Goal: Find specific page/section: Find specific page/section

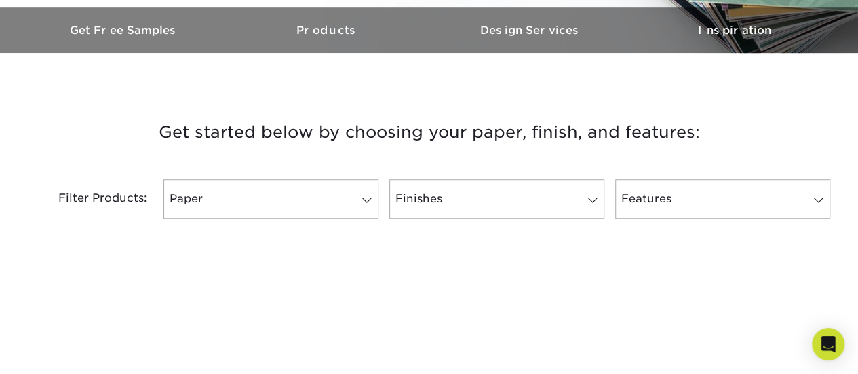
scroll to position [419, 0]
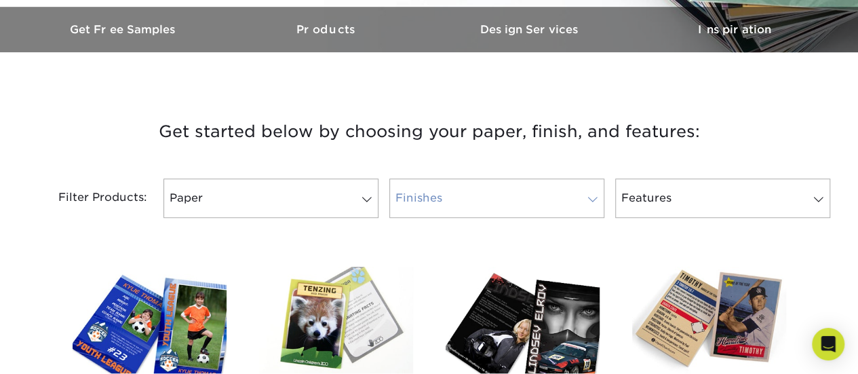
click at [521, 203] on link "Finishes" at bounding box center [496, 197] width 215 height 39
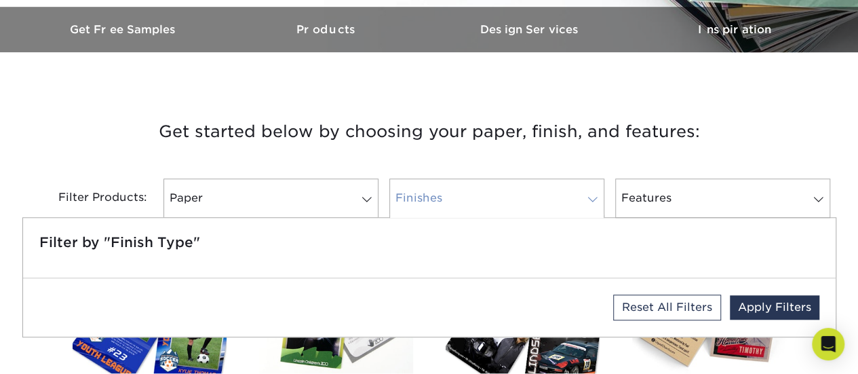
click at [521, 203] on link "Finishes" at bounding box center [496, 197] width 215 height 39
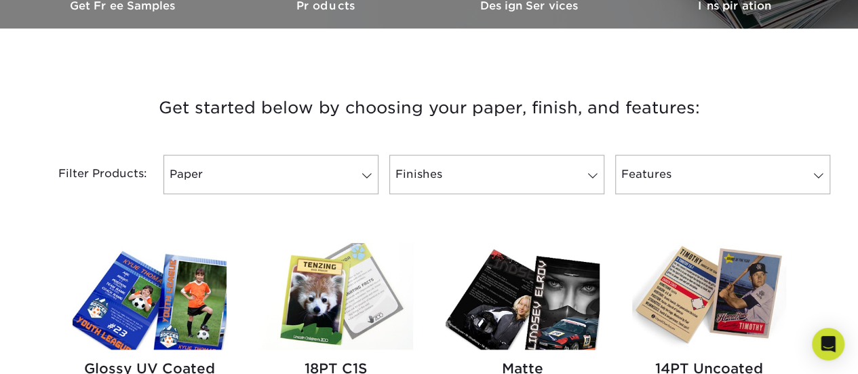
scroll to position [442, 0]
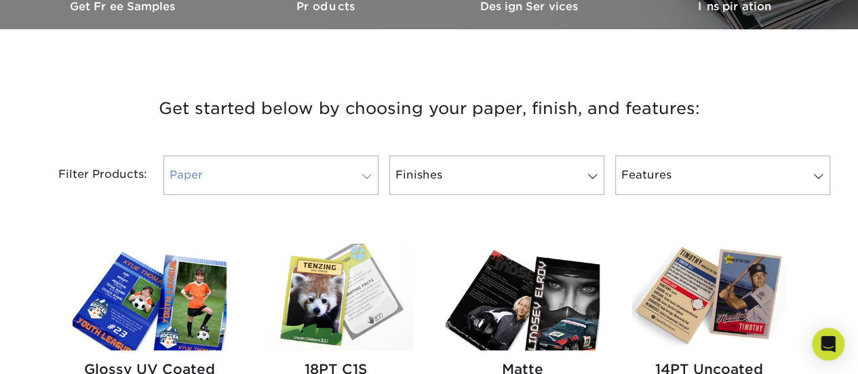
click at [334, 173] on link "Paper" at bounding box center [270, 174] width 215 height 39
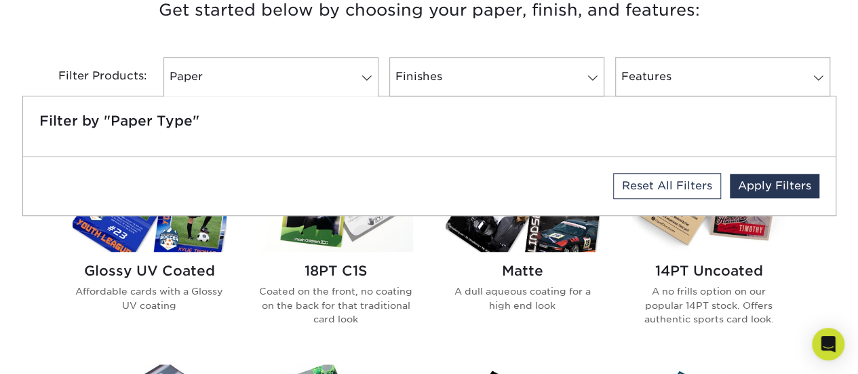
scroll to position [542, 0]
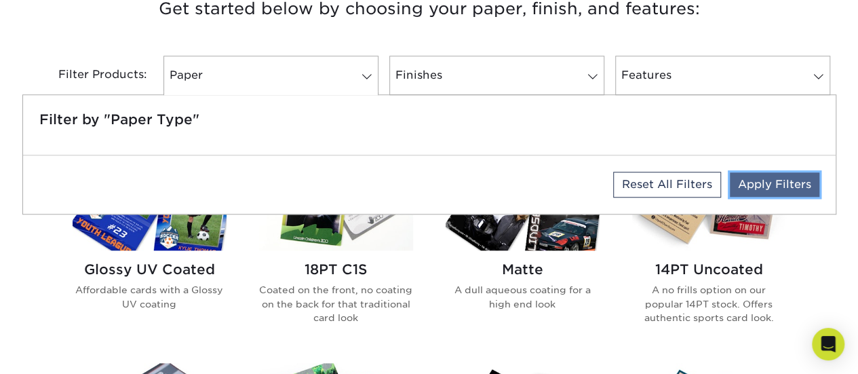
click at [797, 183] on link "Apply Filters" at bounding box center [775, 184] width 90 height 24
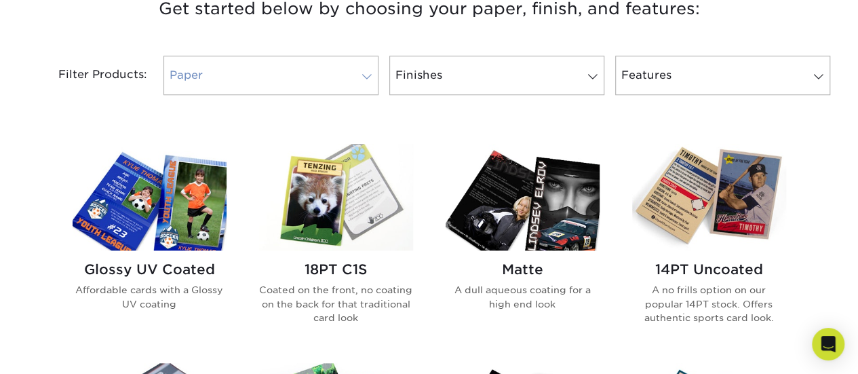
click at [361, 72] on span at bounding box center [366, 76] width 19 height 11
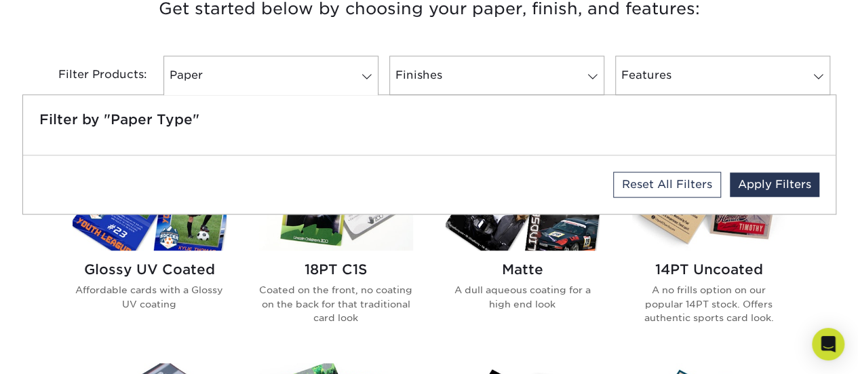
click at [86, 115] on h5 "Filter by "Paper Type"" at bounding box center [429, 119] width 780 height 16
click at [141, 112] on h5 "Filter by "Paper Type"" at bounding box center [429, 119] width 780 height 16
click at [671, 60] on link "Features" at bounding box center [722, 75] width 215 height 39
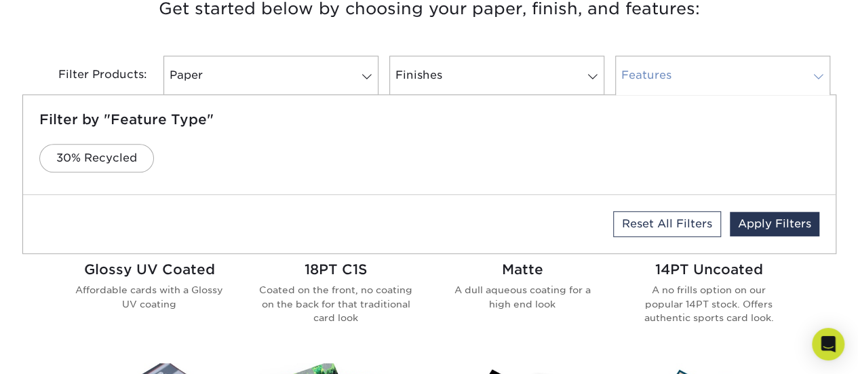
click at [671, 60] on link "Features" at bounding box center [722, 75] width 215 height 39
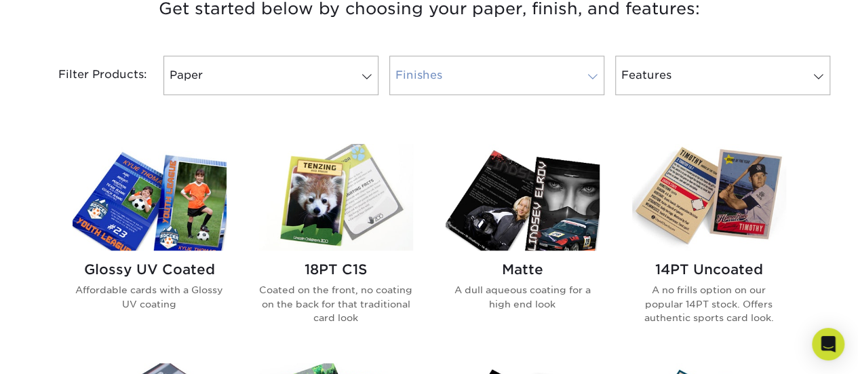
click at [524, 71] on link "Finishes" at bounding box center [496, 75] width 215 height 39
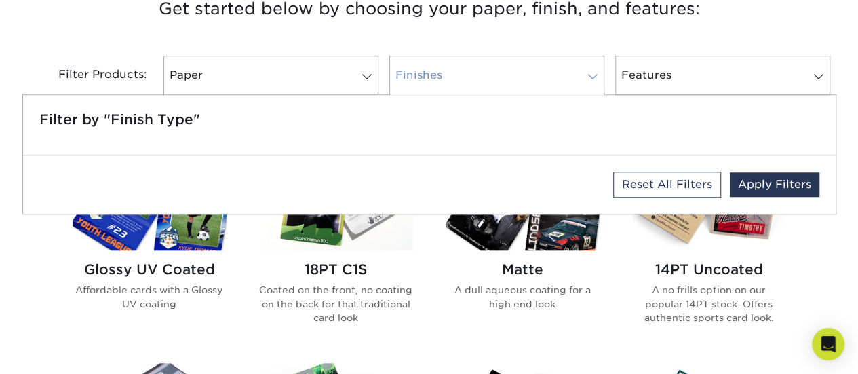
click at [524, 71] on link "Finishes" at bounding box center [496, 75] width 215 height 39
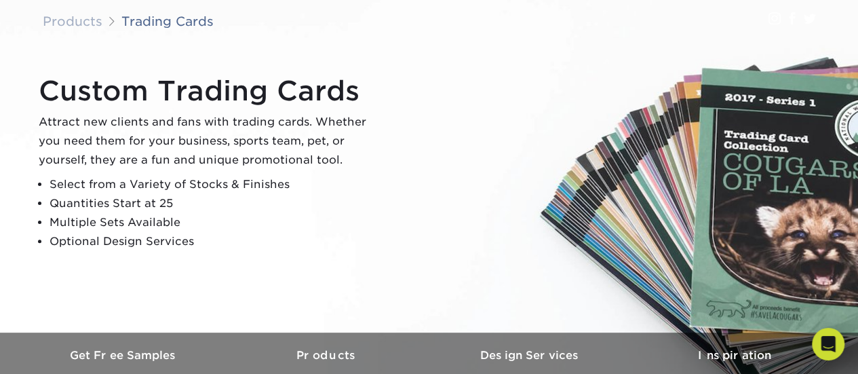
scroll to position [0, 0]
